Goal: Find specific fact: Find contact information

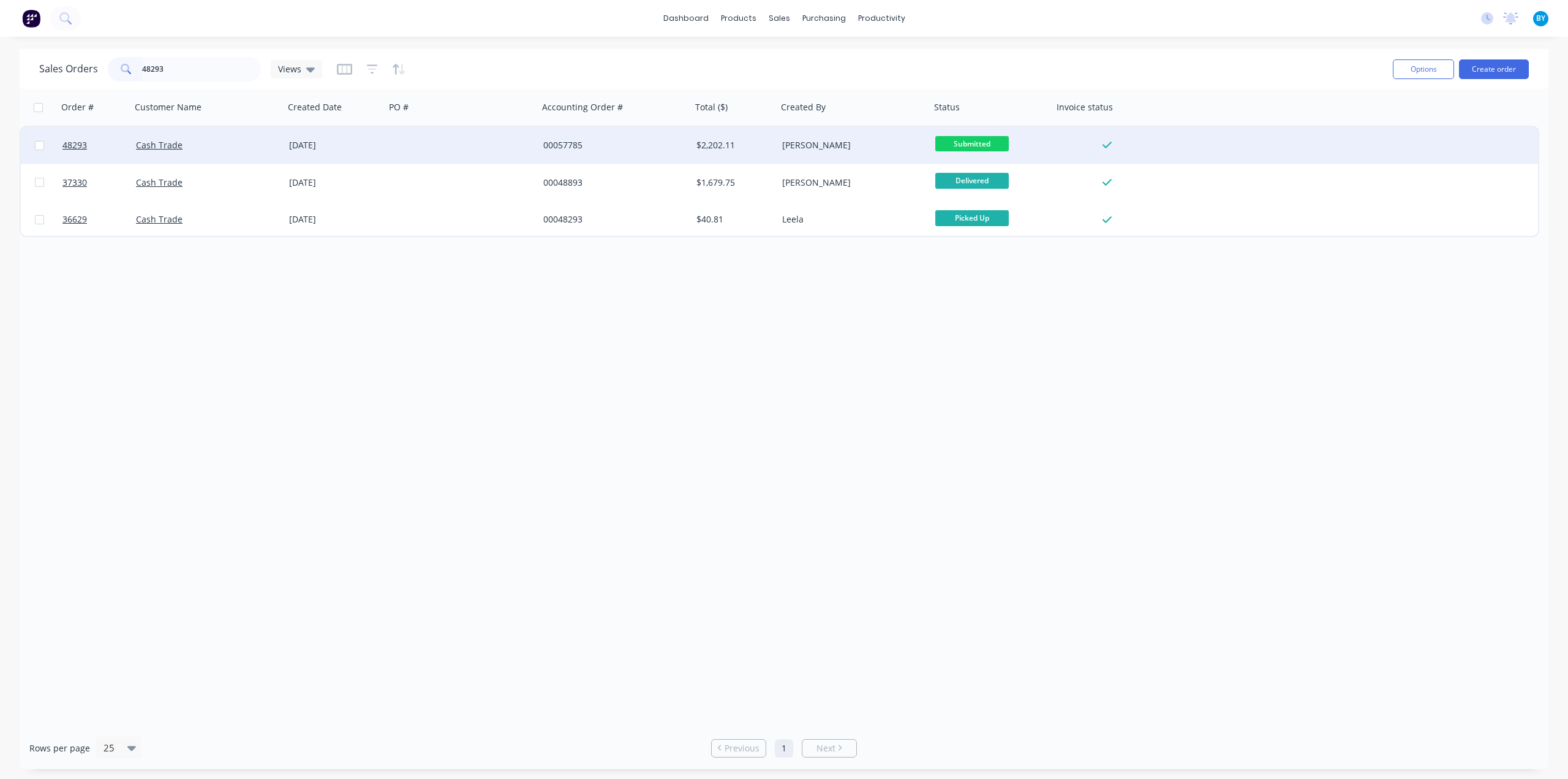
type input "48293"
click at [437, 138] on div at bounding box center [462, 145] width 153 height 36
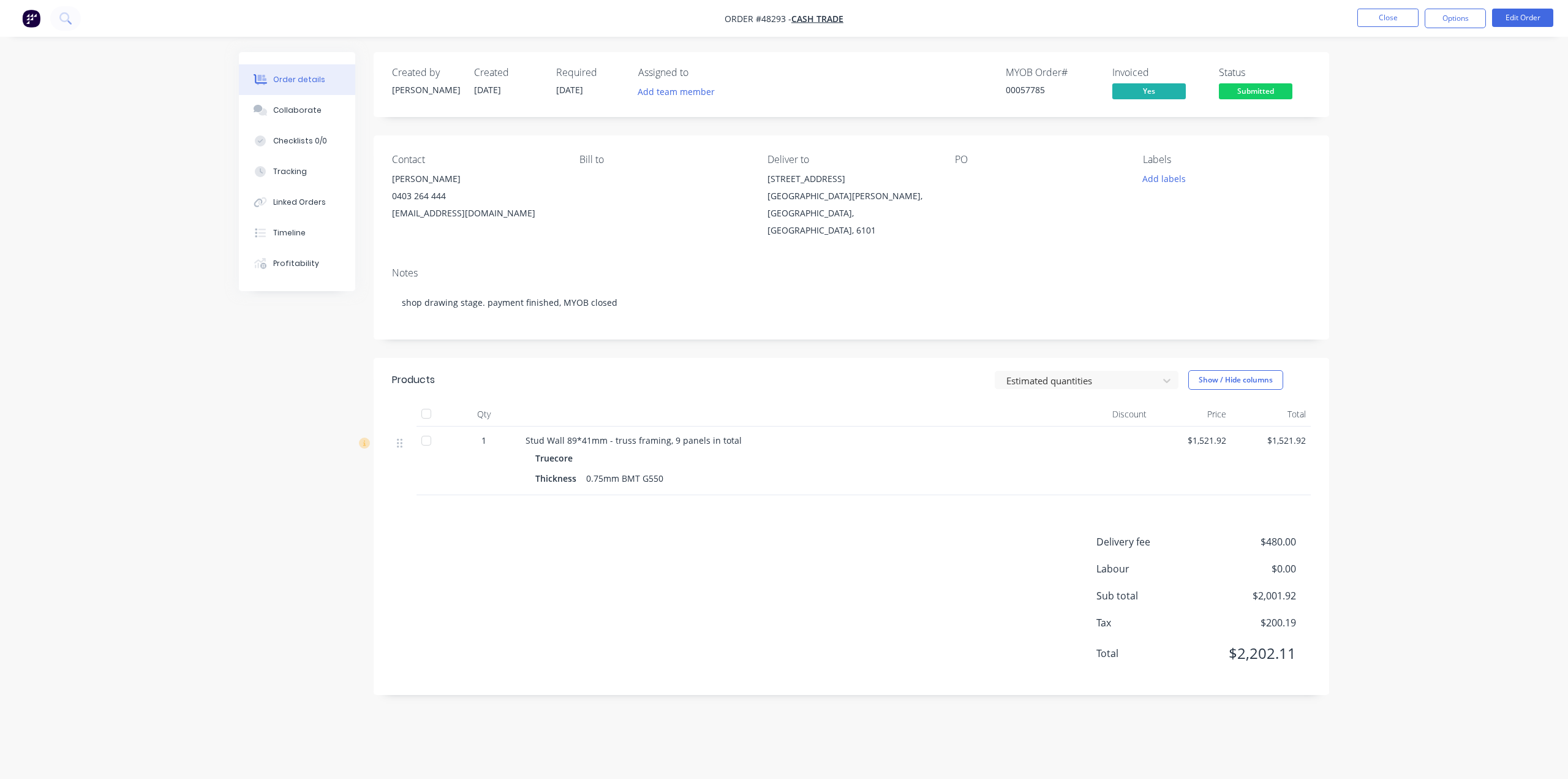
click at [863, 268] on div "Notes" at bounding box center [851, 273] width 919 height 11
drag, startPoint x: 390, startPoint y: 215, endPoint x: 564, endPoint y: 229, distance: 174.6
click at [557, 217] on div "Contact [PERSON_NAME] [PHONE_NUMBER] [EMAIL_ADDRESS][DOMAIN_NAME] Bill to Deliv…" at bounding box center [851, 197] width 956 height 122
copy div "[EMAIL_ADDRESS][DOMAIN_NAME]"
click at [295, 233] on div "Timeline" at bounding box center [290, 233] width 32 height 11
